Goal: Check status: Check status

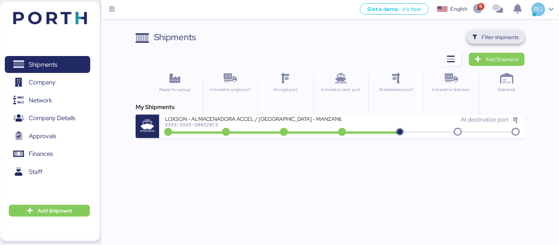
click at [505, 38] on span "Filter shipments" at bounding box center [500, 37] width 37 height 9
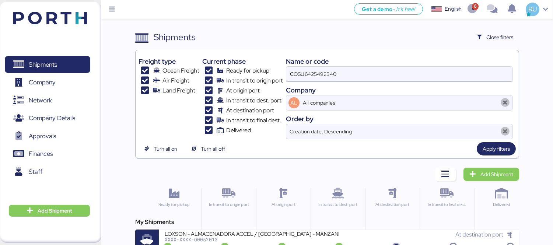
click at [389, 79] on input "COSU6425492540" at bounding box center [399, 74] width 226 height 15
type input "C"
paste input "o0051250"
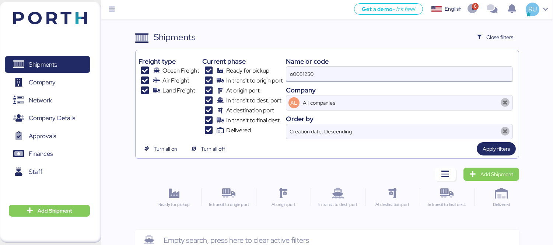
type input "o0051250"
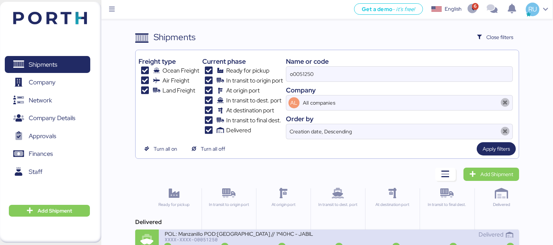
click at [268, 234] on div "POL: Manzanillo POD:[GEOGRAPHIC_DATA] // 1*40HC - JABIL" at bounding box center [252, 233] width 174 height 6
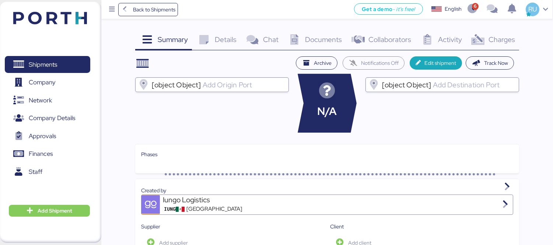
click at [494, 40] on span "Charges" at bounding box center [502, 40] width 27 height 10
